Goal: Obtain resource: Download file/media

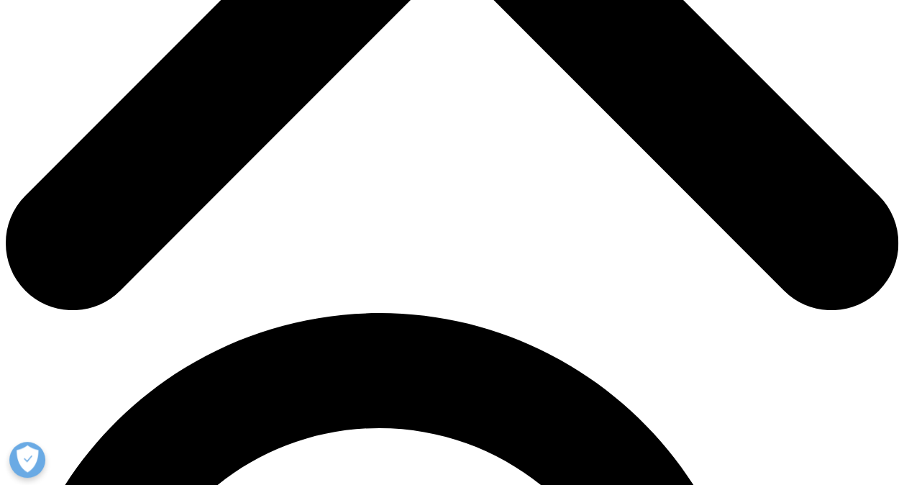
scroll to position [529, 0]
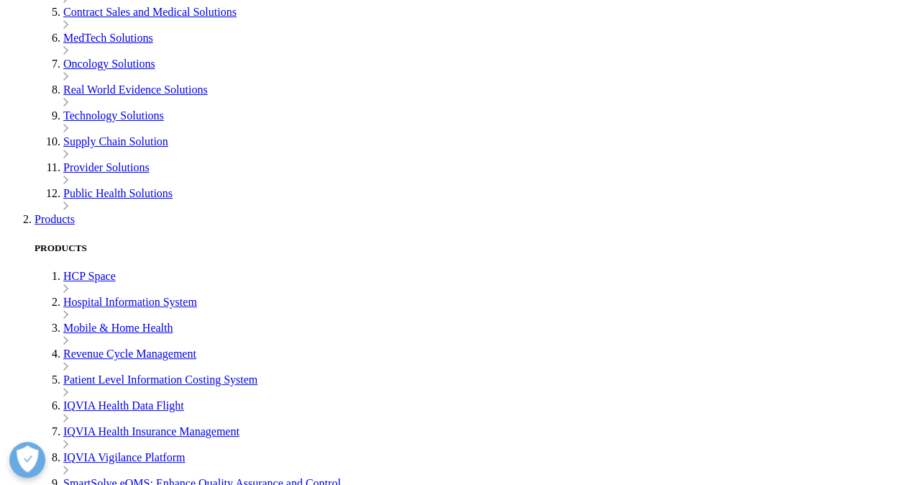
scroll to position [556, 849]
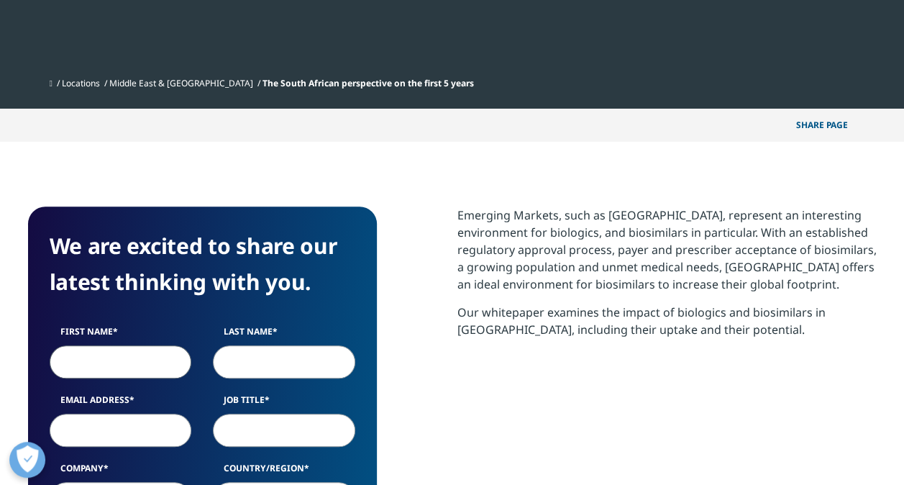
click at [142, 356] on input "First Name" at bounding box center [121, 361] width 142 height 33
type input "[PERSON_NAME]"
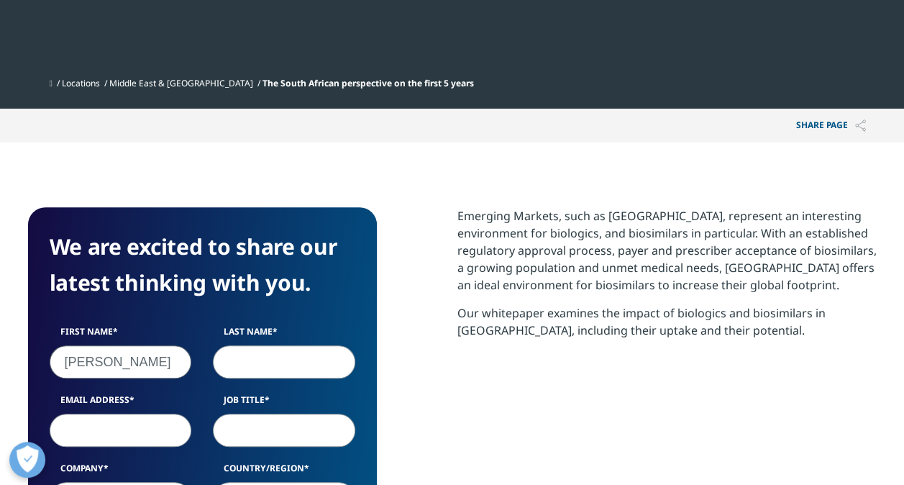
type input "[PERSON_NAME]"
type input "[PERSON_NAME][EMAIL_ADDRESS][PERSON_NAME][DOMAIN_NAME]"
type input "Qiagen Ltd"
select select "[GEOGRAPHIC_DATA]"
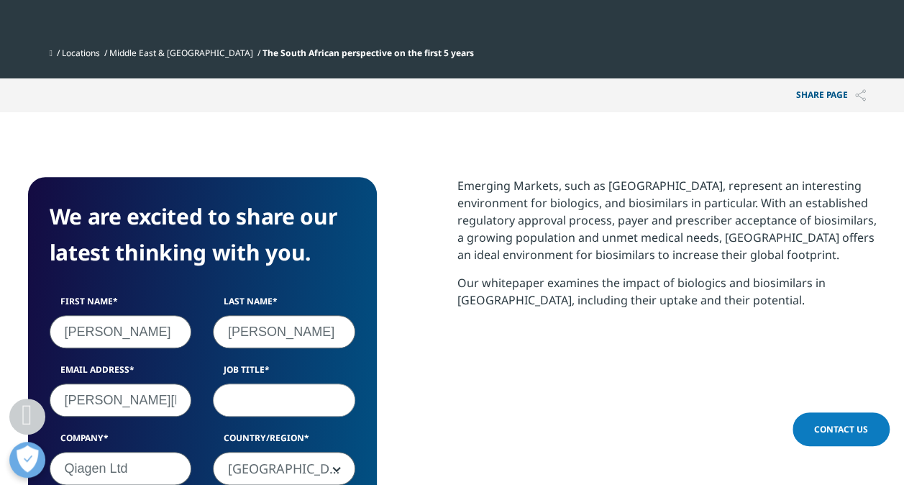
click at [340, 401] on input "Job Title" at bounding box center [284, 399] width 142 height 33
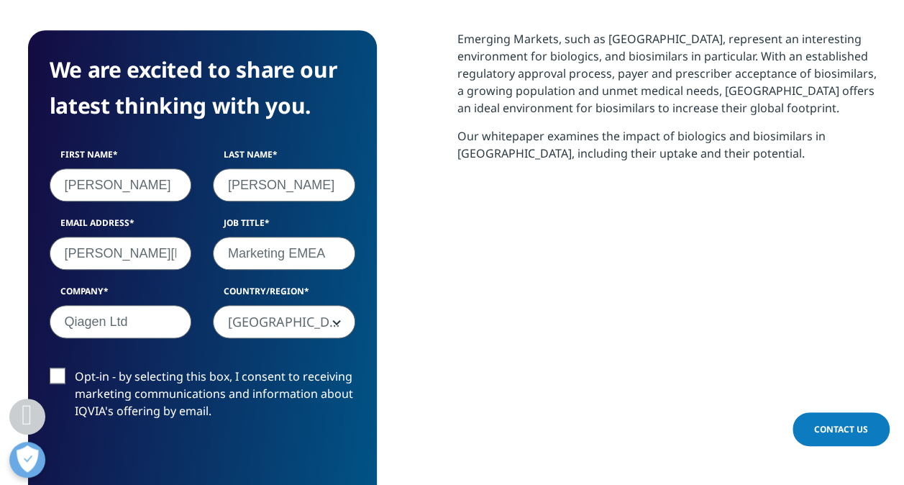
scroll to position [750, 0]
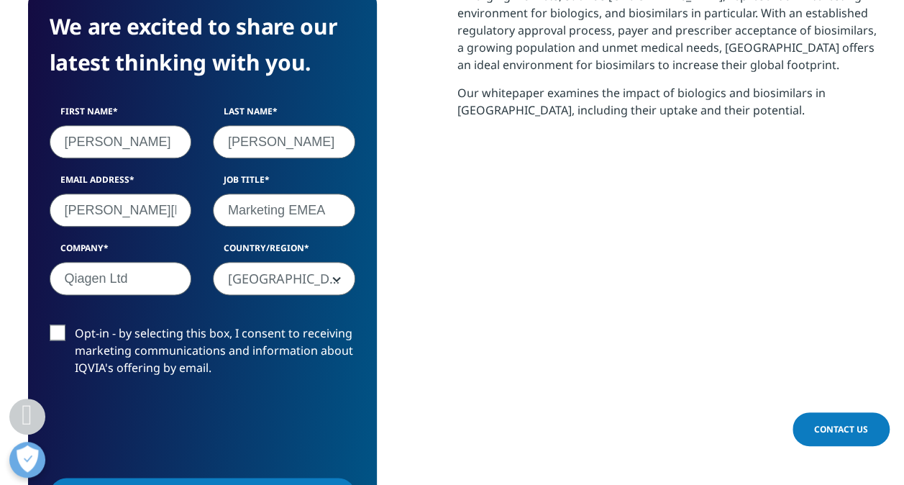
type input "Marketing EMEA"
click at [162, 209] on input "[PERSON_NAME][EMAIL_ADDRESS][PERSON_NAME][DOMAIN_NAME]" at bounding box center [121, 210] width 142 height 33
click at [686, 284] on div "Emerging Markets, such as [GEOGRAPHIC_DATA], represent an interesting environme…" at bounding box center [667, 265] width 419 height 557
click at [61, 331] on label "Opt-in - by selecting this box, I consent to receiving marketing communications…" at bounding box center [203, 354] width 306 height 60
click at [75, 324] on input "Opt-in - by selecting this box, I consent to receiving marketing communications…" at bounding box center [75, 324] width 0 height 0
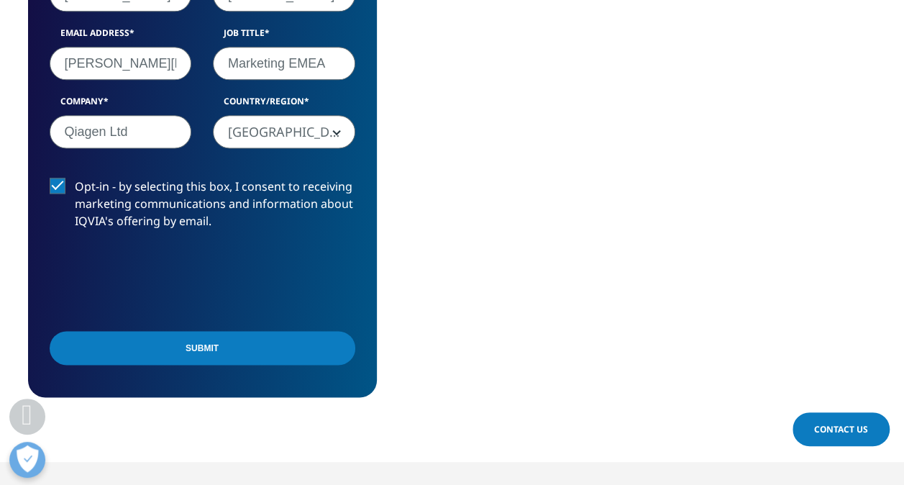
scroll to position [963, 0]
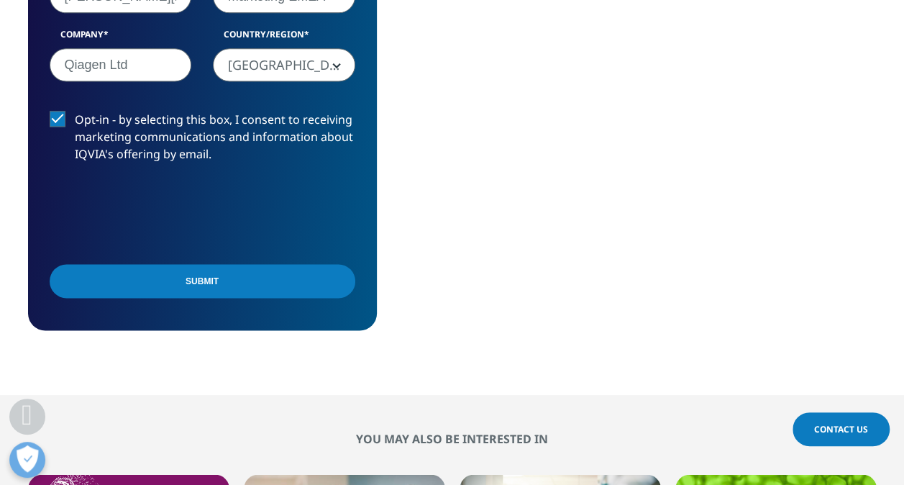
click at [253, 286] on input "Submit" at bounding box center [203, 281] width 306 height 34
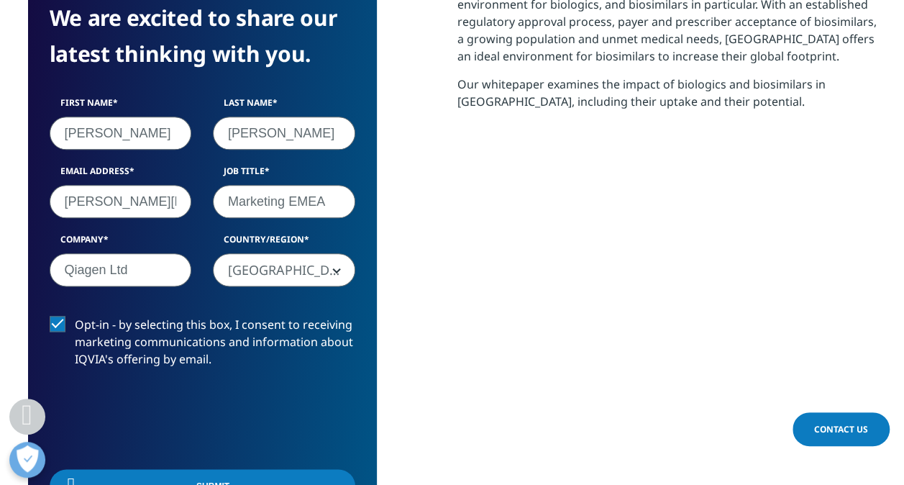
scroll to position [7, 7]
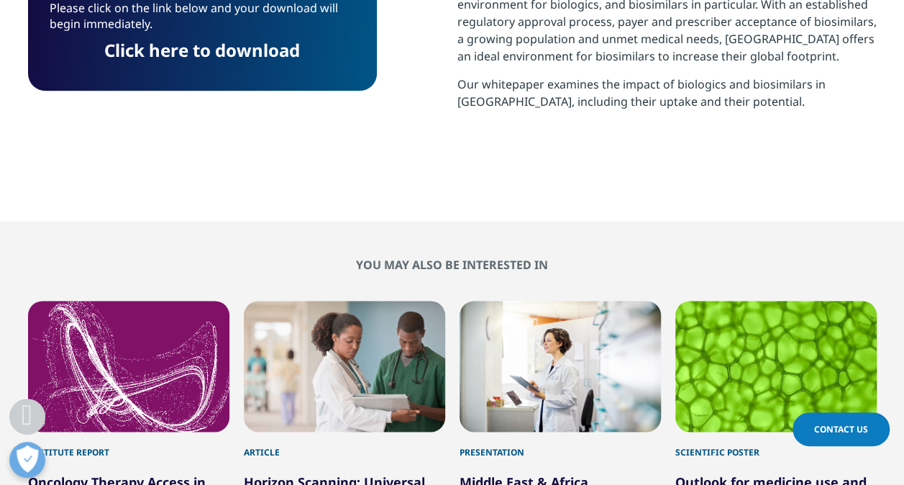
click at [232, 53] on link "Click here to download" at bounding box center [202, 50] width 196 height 24
